Goal: Transaction & Acquisition: Purchase product/service

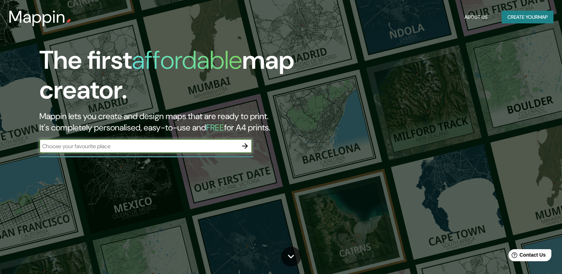
click at [247, 142] on icon "button" at bounding box center [245, 146] width 9 height 9
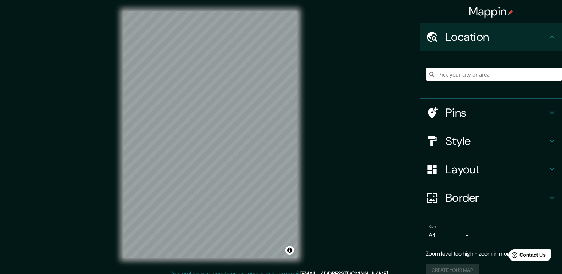
click at [328, 99] on div "Mappin Location Pins Style Layout Border Choose a border. Hint : you can make l…" at bounding box center [281, 140] width 562 height 281
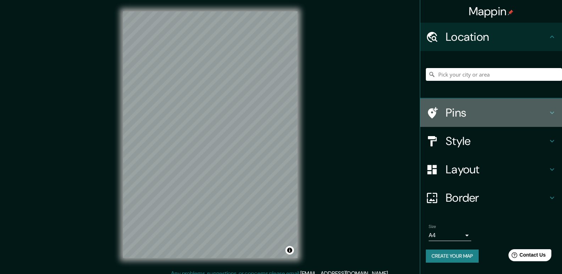
click at [493, 119] on h4 "Pins" at bounding box center [497, 113] width 102 height 14
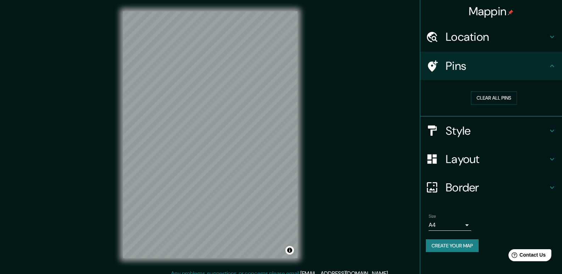
click at [524, 68] on h4 "Pins" at bounding box center [497, 66] width 102 height 14
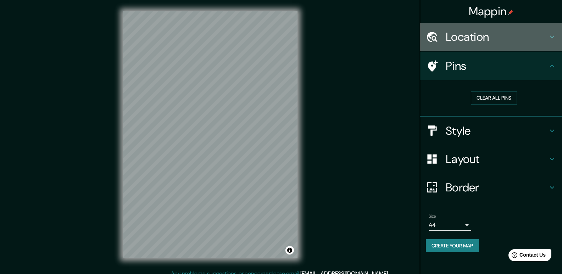
click at [516, 38] on h4 "Location" at bounding box center [497, 37] width 102 height 14
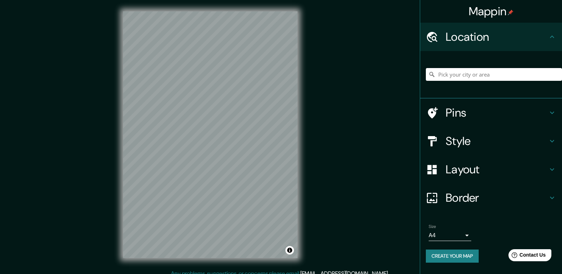
click at [477, 134] on h4 "Style" at bounding box center [497, 141] width 102 height 14
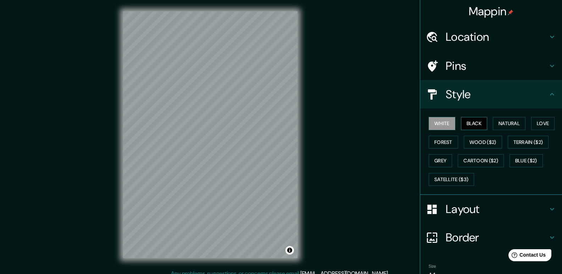
click at [473, 124] on button "Black" at bounding box center [474, 123] width 27 height 13
click at [503, 124] on button "Natural" at bounding box center [509, 123] width 33 height 13
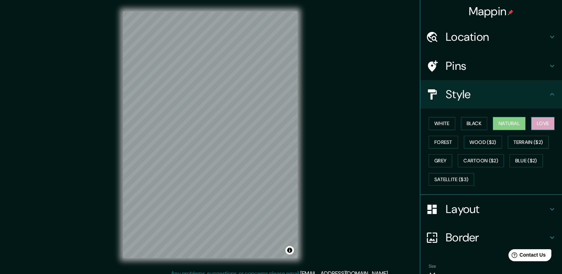
click at [541, 123] on button "Love" at bounding box center [542, 123] width 23 height 13
click at [528, 144] on button "Terrain ($2)" at bounding box center [528, 142] width 41 height 13
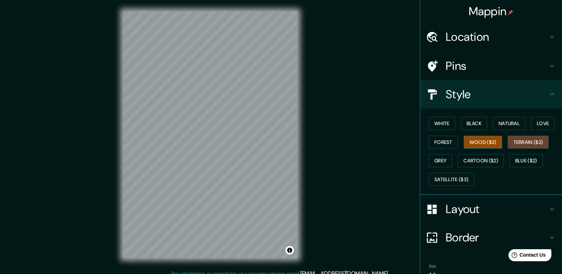
click at [481, 142] on button "Wood ($2)" at bounding box center [483, 142] width 38 height 13
click at [432, 139] on button "Forest" at bounding box center [442, 142] width 29 height 13
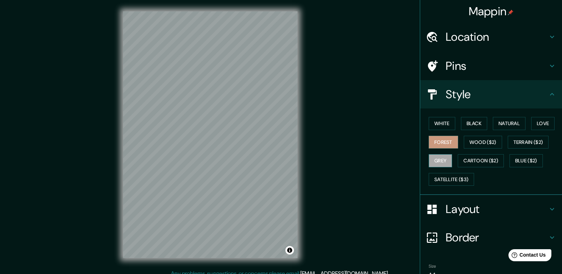
click at [435, 165] on button "Grey" at bounding box center [439, 160] width 23 height 13
click at [483, 165] on button "Cartoon ($2)" at bounding box center [481, 160] width 46 height 13
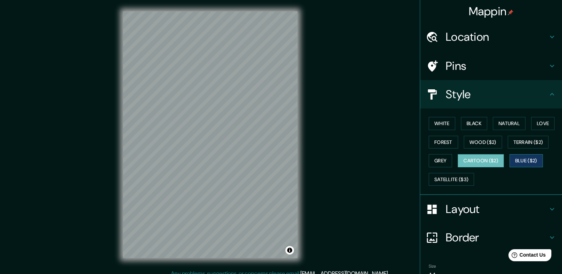
click at [518, 161] on button "Blue ($2)" at bounding box center [525, 160] width 33 height 13
click at [450, 181] on button "Satellite ($3)" at bounding box center [450, 179] width 45 height 13
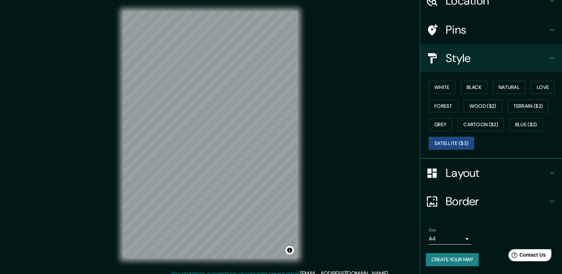
scroll to position [37, 0]
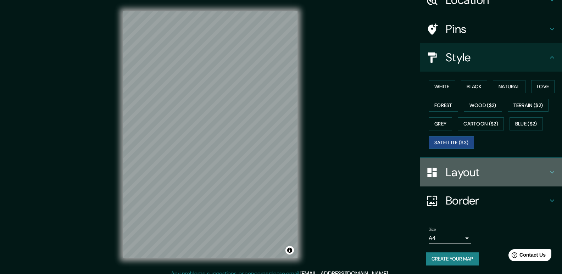
click at [497, 175] on h4 "Layout" at bounding box center [497, 172] width 102 height 14
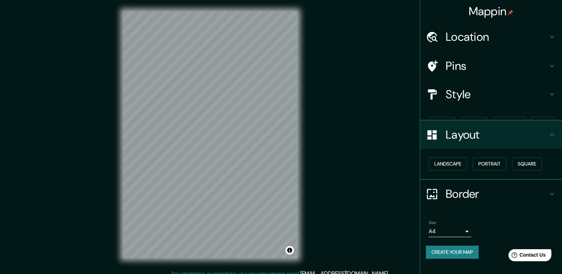
scroll to position [0, 0]
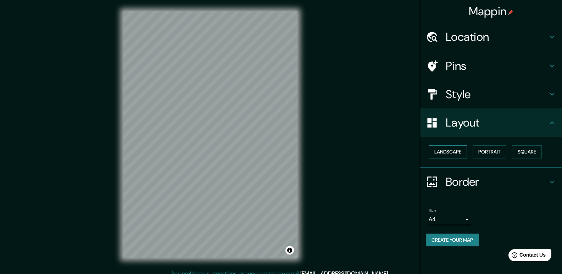
click at [446, 152] on button "Landscape" at bounding box center [447, 151] width 38 height 13
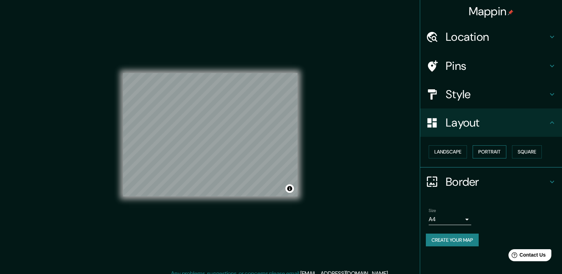
click at [486, 151] on button "Portrait" at bounding box center [489, 151] width 34 height 13
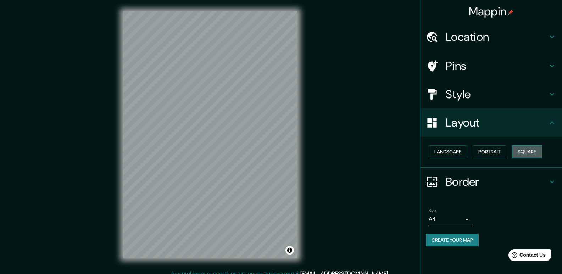
click at [524, 151] on button "Square" at bounding box center [527, 151] width 30 height 13
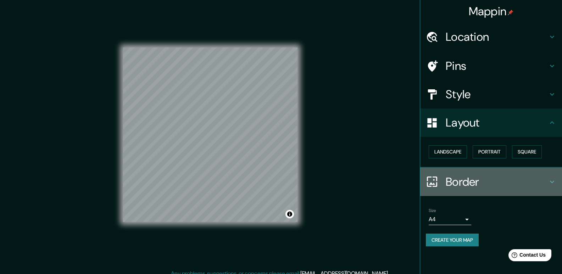
click at [517, 186] on h4 "Border" at bounding box center [497, 182] width 102 height 14
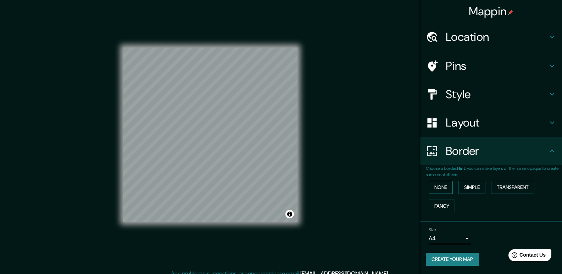
click at [434, 188] on button "None" at bounding box center [440, 187] width 24 height 13
click at [472, 188] on button "Simple" at bounding box center [471, 187] width 27 height 13
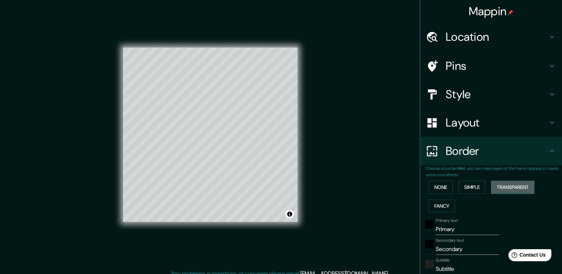
click at [509, 188] on button "Transparent" at bounding box center [512, 187] width 43 height 13
click at [441, 207] on button "Fancy" at bounding box center [441, 206] width 26 height 13
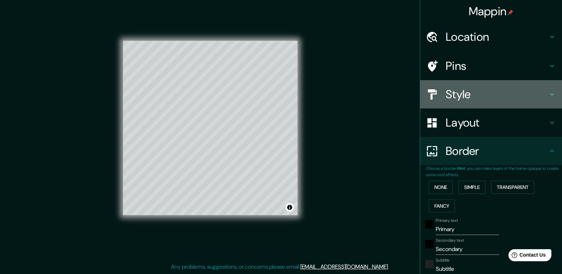
click at [456, 93] on h4 "Style" at bounding box center [497, 94] width 102 height 14
type input "197"
type input "39"
type input "20"
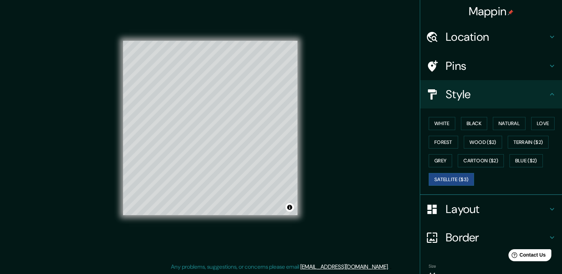
click at [430, 90] on icon at bounding box center [432, 94] width 9 height 10
click at [444, 179] on button "Satellite ($3)" at bounding box center [450, 179] width 45 height 13
